Goal: Communication & Community: Answer question/provide support

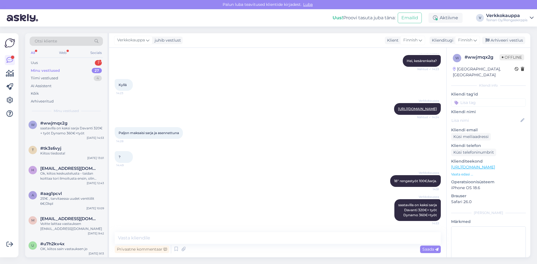
scroll to position [67, 0]
click at [34, 60] on div "Uus" at bounding box center [34, 63] width 7 height 6
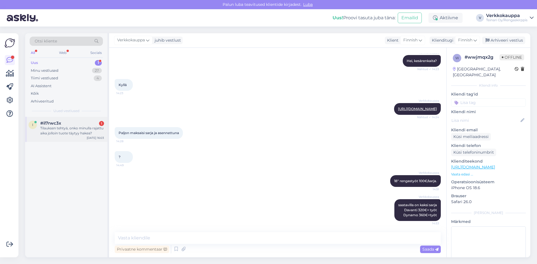
click at [57, 136] on div "Tilauksen tehtyä, onko minulla rajattu aika jolloin tuote täytyy hakea?" at bounding box center [72, 131] width 64 height 10
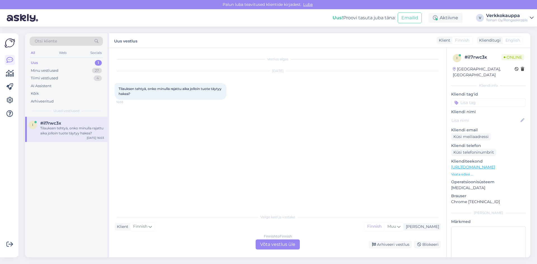
click at [266, 245] on div "Finnish to Finnish Võta vestlus üle" at bounding box center [278, 245] width 44 height 10
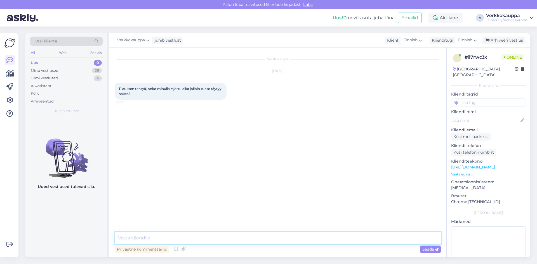
click at [143, 238] on textarea at bounding box center [278, 238] width 326 height 12
type textarea "Hei , viikkoo on noutoaika."
drag, startPoint x: 126, startPoint y: 89, endPoint x: 141, endPoint y: 95, distance: 15.9
click at [143, 95] on div "Tilauksen tehtyä, onko minulla rajattu aika jolloin tuote täytyy hakea? 16:03" at bounding box center [171, 91] width 112 height 17
copy span "Tilauksen tehtyä, onko minulla rajattu aika jolloin tuote täytyy hakea?"
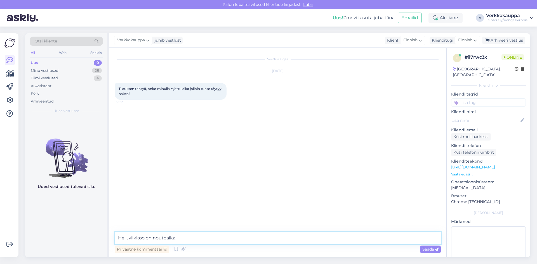
drag, startPoint x: 176, startPoint y: 233, endPoint x: 100, endPoint y: 236, distance: 76.4
click at [100, 236] on div "Otsi kliente All Web Socials Uus 0 Minu vestlused 28 Tiimi vestlused 4 AI Assis…" at bounding box center [277, 145] width 505 height 224
paste textarea "Tilauksen jälkeen tuotteet ovat noudettavissa yhden (1) viikon ajan."
click at [119, 237] on textarea "Tilauksen jälkeen tuotteet ovat noudettavissa yhden (1) viikon ajan." at bounding box center [278, 238] width 326 height 12
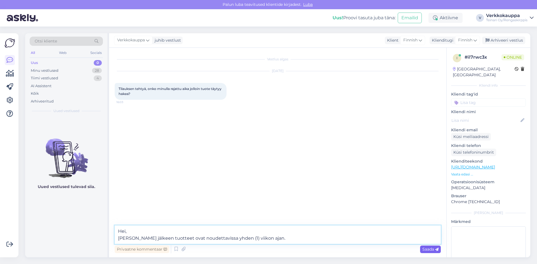
type textarea "Hei, [PERSON_NAME] jälkeen tuotteet ovat noudettavissa yhden (1) viikon ajan."
click at [428, 251] on span "Saada" at bounding box center [430, 249] width 16 height 5
